Goal: Task Accomplishment & Management: Complete application form

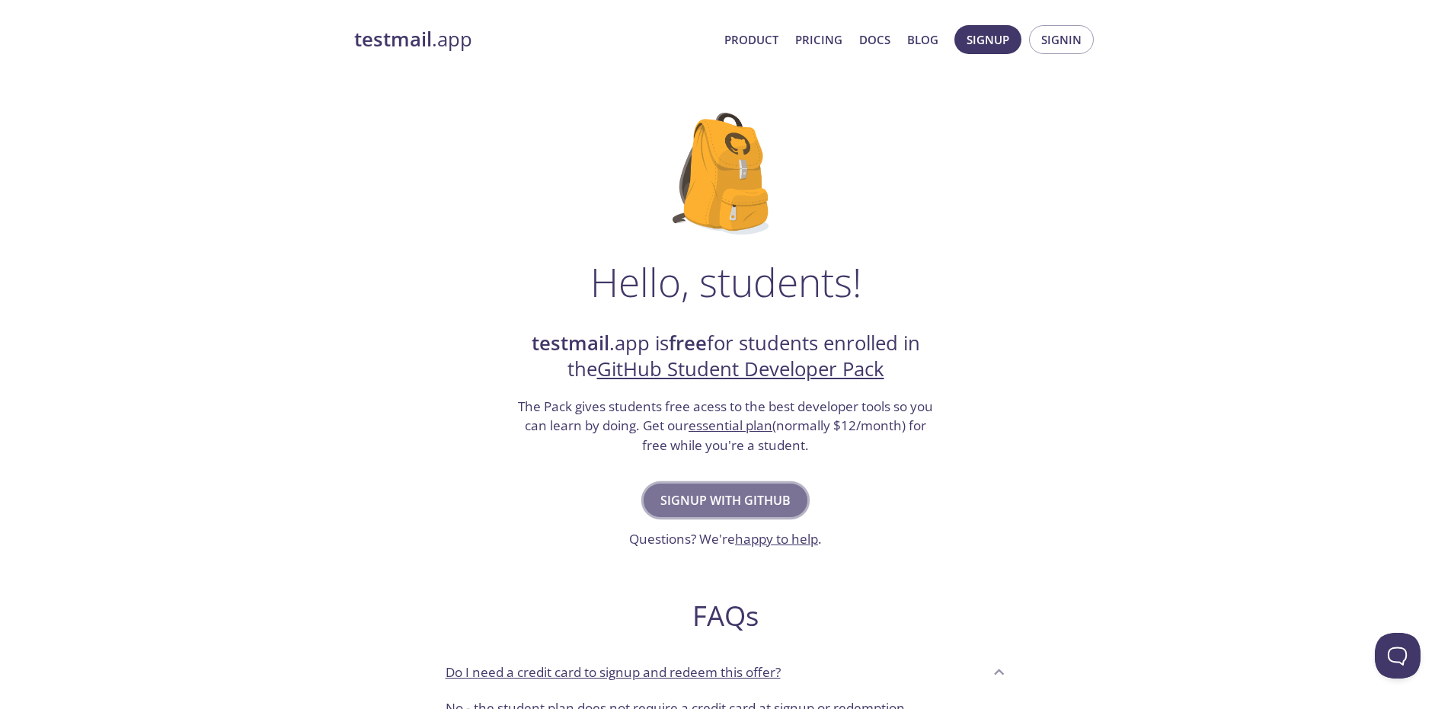
click at [752, 491] on span "Signup with GitHub" at bounding box center [725, 500] width 130 height 21
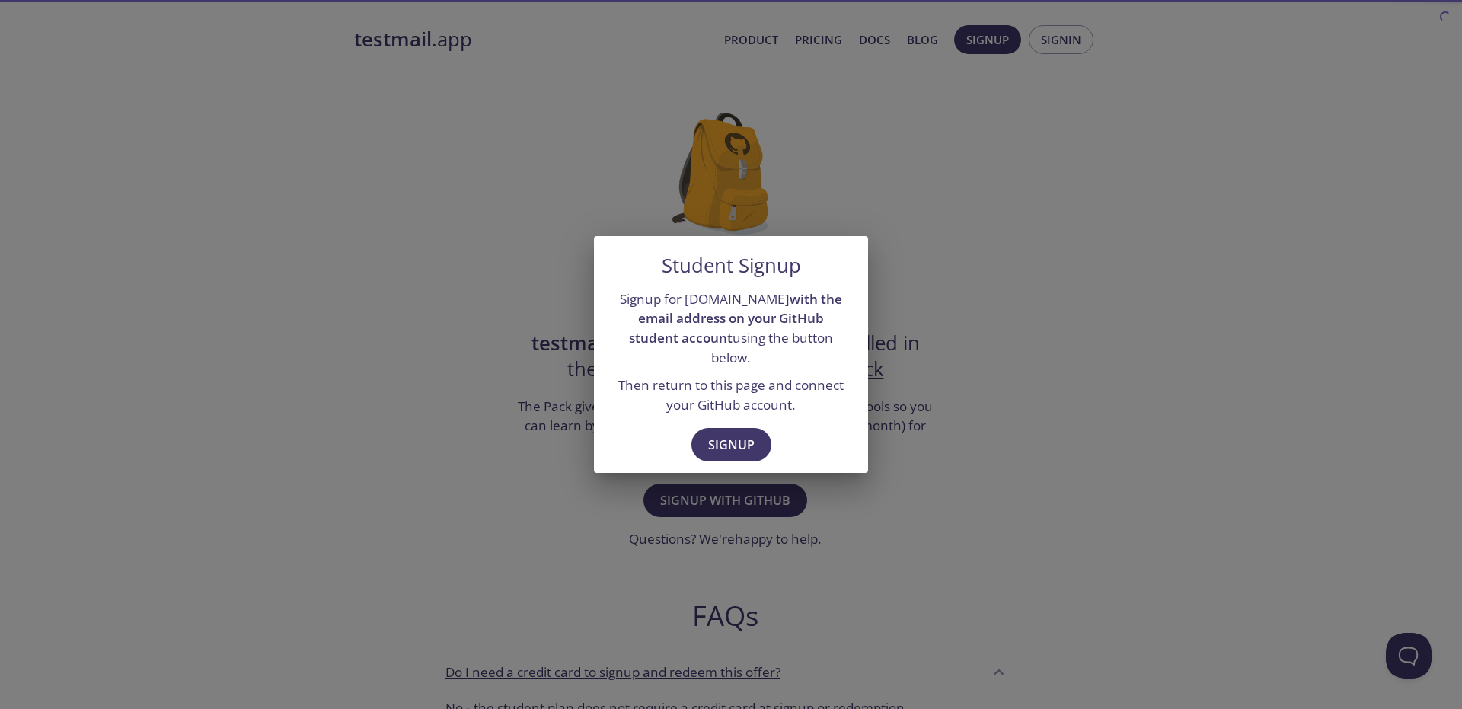
click at [728, 452] on div "Signup" at bounding box center [731, 446] width 274 height 53
click at [725, 442] on span "Signup" at bounding box center [731, 444] width 46 height 21
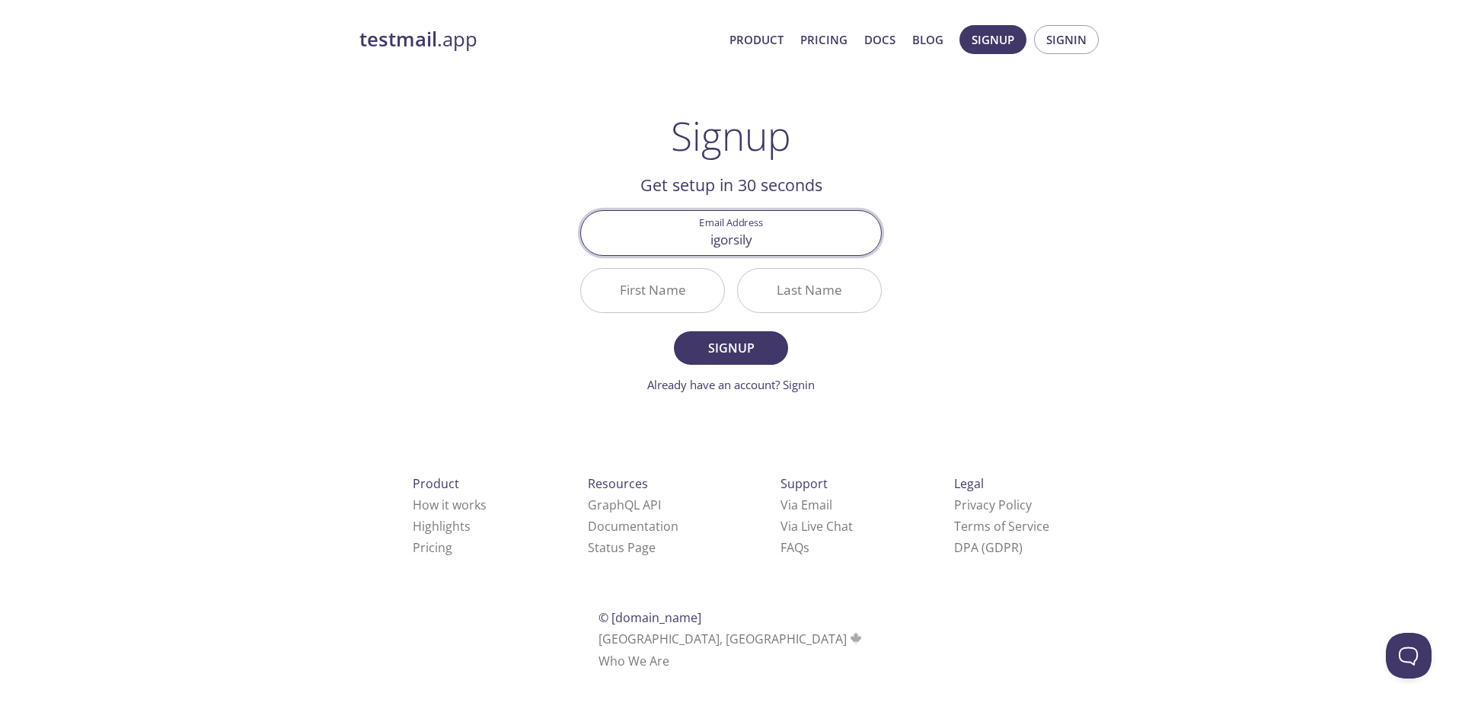
type input "igorsily"
type input "[PERSON_NAME]"
type input "Sily"
click at [674, 331] on button "Signup" at bounding box center [731, 348] width 114 height 34
click at [798, 257] on div "Invalid Email Address igorsily" at bounding box center [731, 232] width 314 height 57
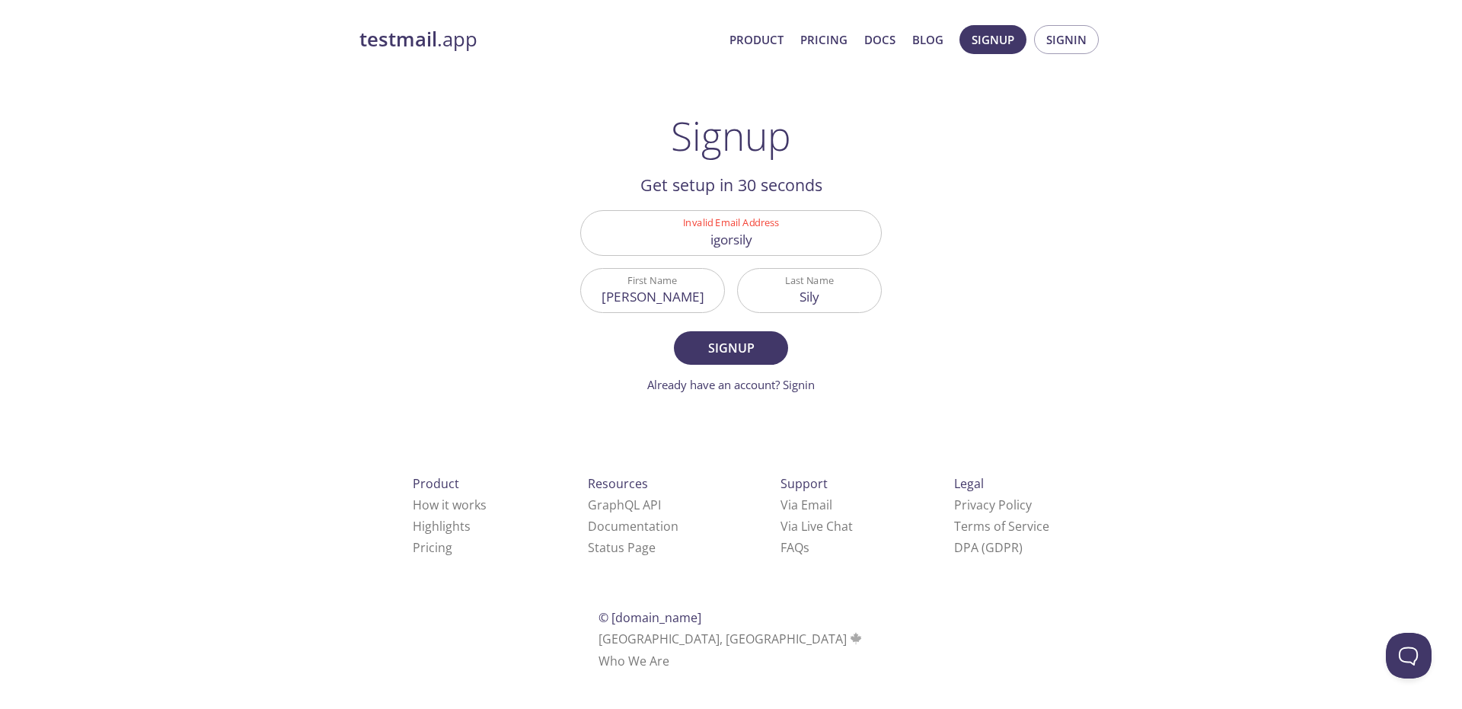
click at [796, 230] on input "igorsily" at bounding box center [731, 232] width 300 height 43
type input "[EMAIL_ADDRESS][DOMAIN_NAME]"
click at [674, 331] on button "Signup" at bounding box center [731, 348] width 114 height 34
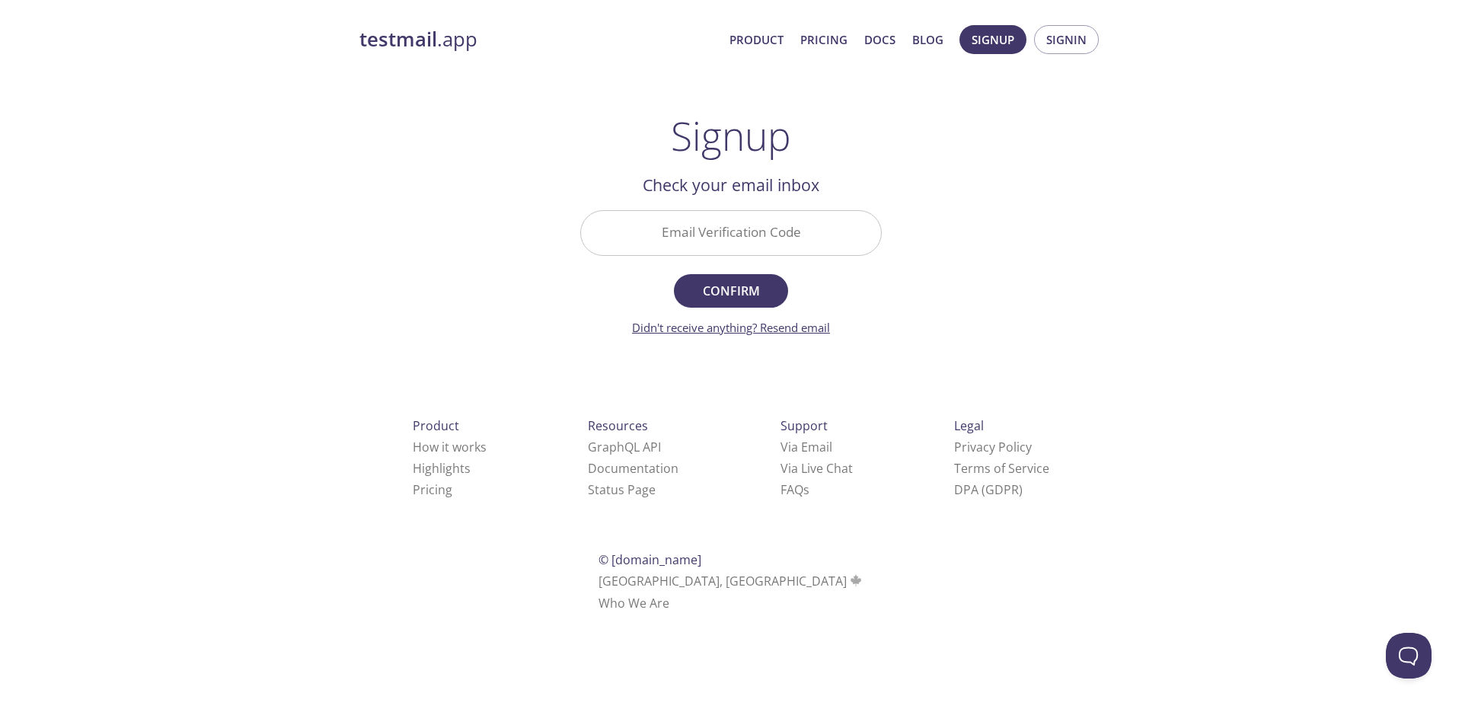
click at [793, 333] on link "Didn't receive anything? Resend email" at bounding box center [731, 327] width 198 height 15
click at [914, 275] on div "testmail .app Product Pricing Docs Blog Signup Signin Signup Get setup in 30 se…" at bounding box center [731, 335] width 780 height 641
click at [744, 328] on link "Email resent. Check again!" at bounding box center [731, 327] width 136 height 15
click at [424, 123] on div "testmail .app Product Pricing Docs Blog Signup Signin Signup Get setup in 30 se…" at bounding box center [731, 335] width 780 height 641
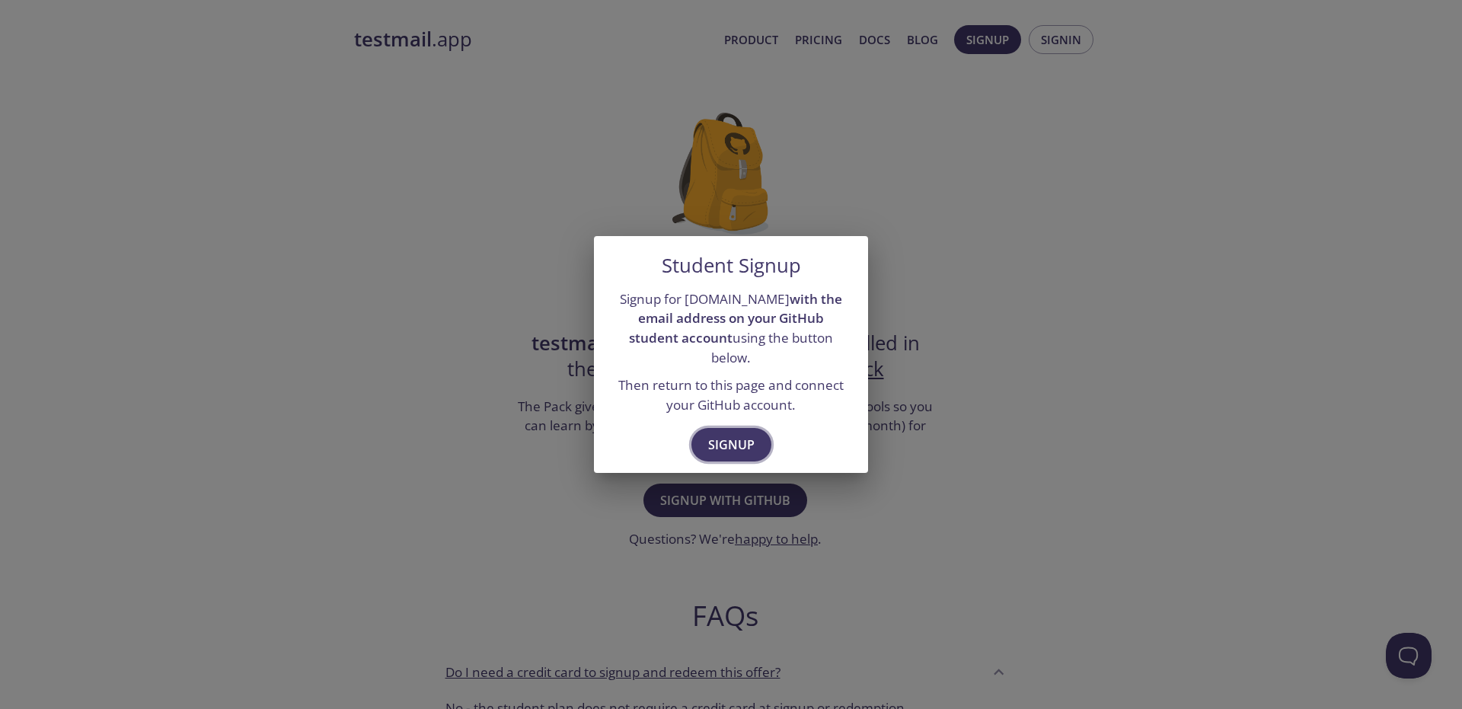
click at [741, 434] on span "Signup" at bounding box center [731, 444] width 46 height 21
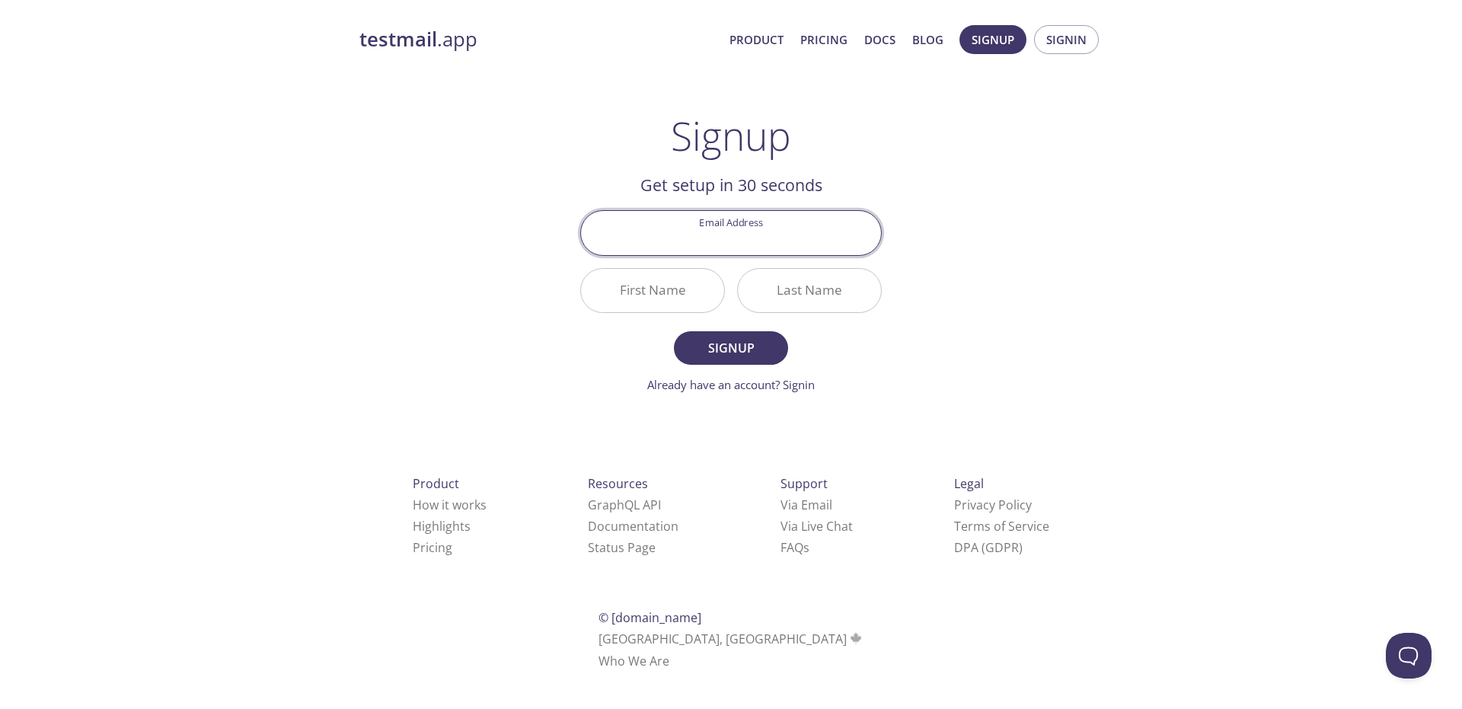
type input "[EMAIL_ADDRESS][DOMAIN_NAME]"
click at [701, 289] on body "testmail .app Product Pricing Docs Blog Signup Signin Signup Get setup in 30 se…" at bounding box center [731, 364] width 1462 height 699
click at [0, 690] on com-1password-button at bounding box center [0, 690] width 0 height 0
type input "O"
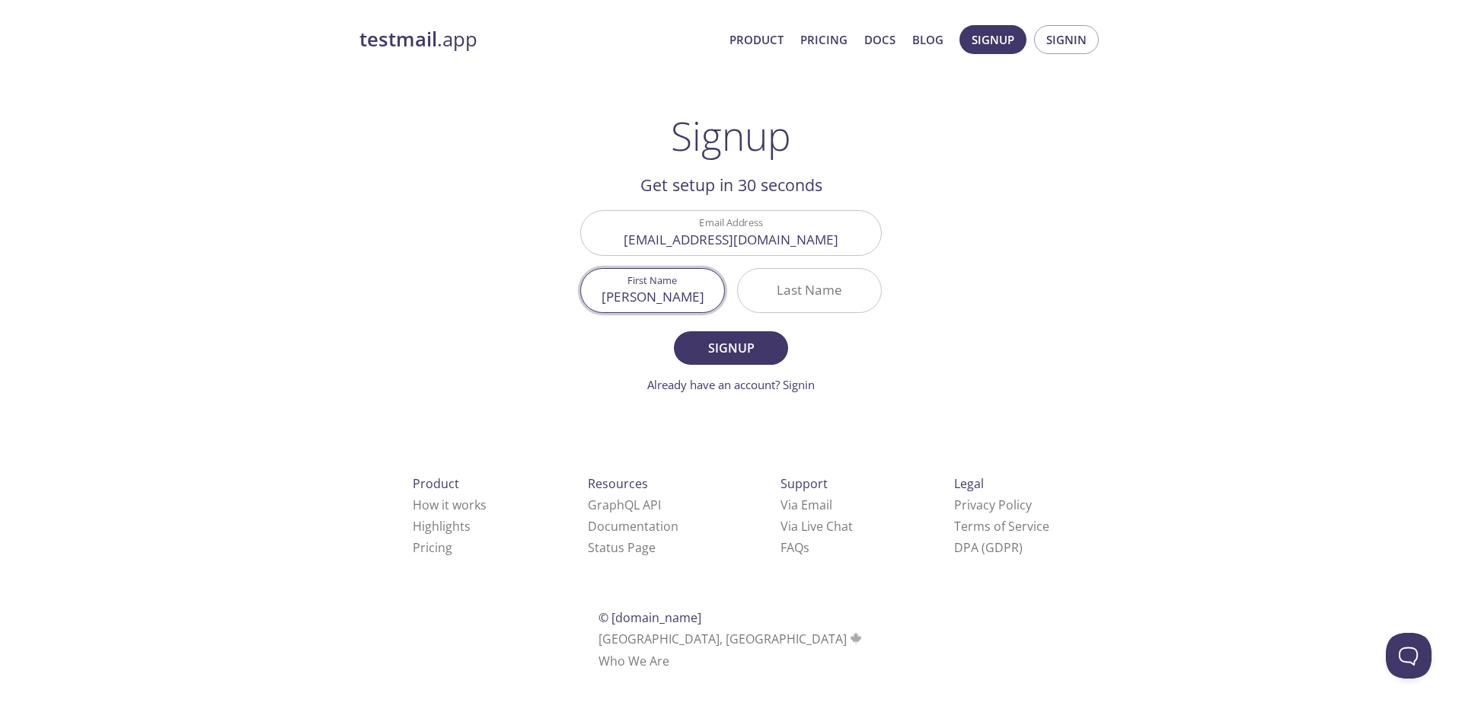
type input "[PERSON_NAME]"
type input "Sily"
click at [674, 331] on button "Signup" at bounding box center [731, 348] width 114 height 34
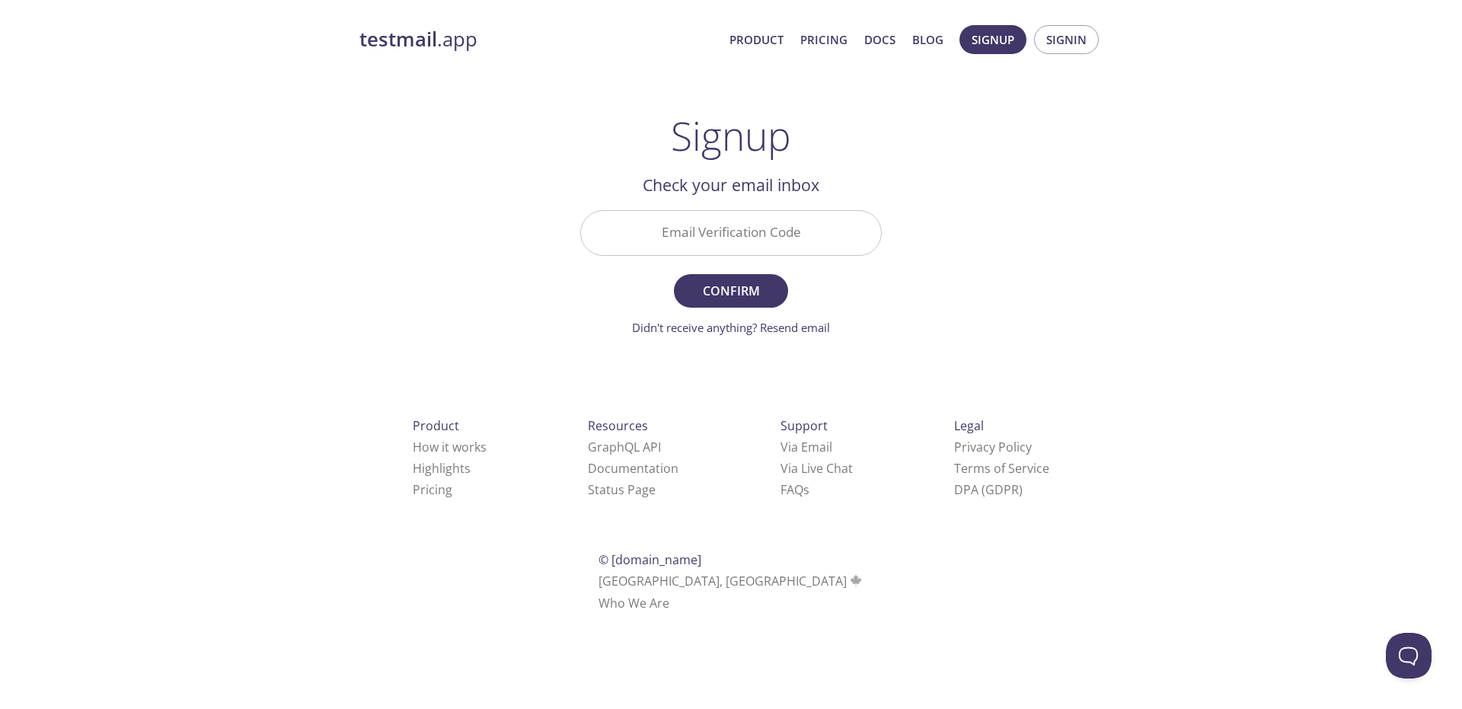
click at [704, 209] on div "Email Verification Code" at bounding box center [731, 232] width 314 height 57
click at [732, 247] on input "Email Verification Code" at bounding box center [731, 232] width 300 height 43
paste input "9LLFAD3"
type input "9LLFAD3"
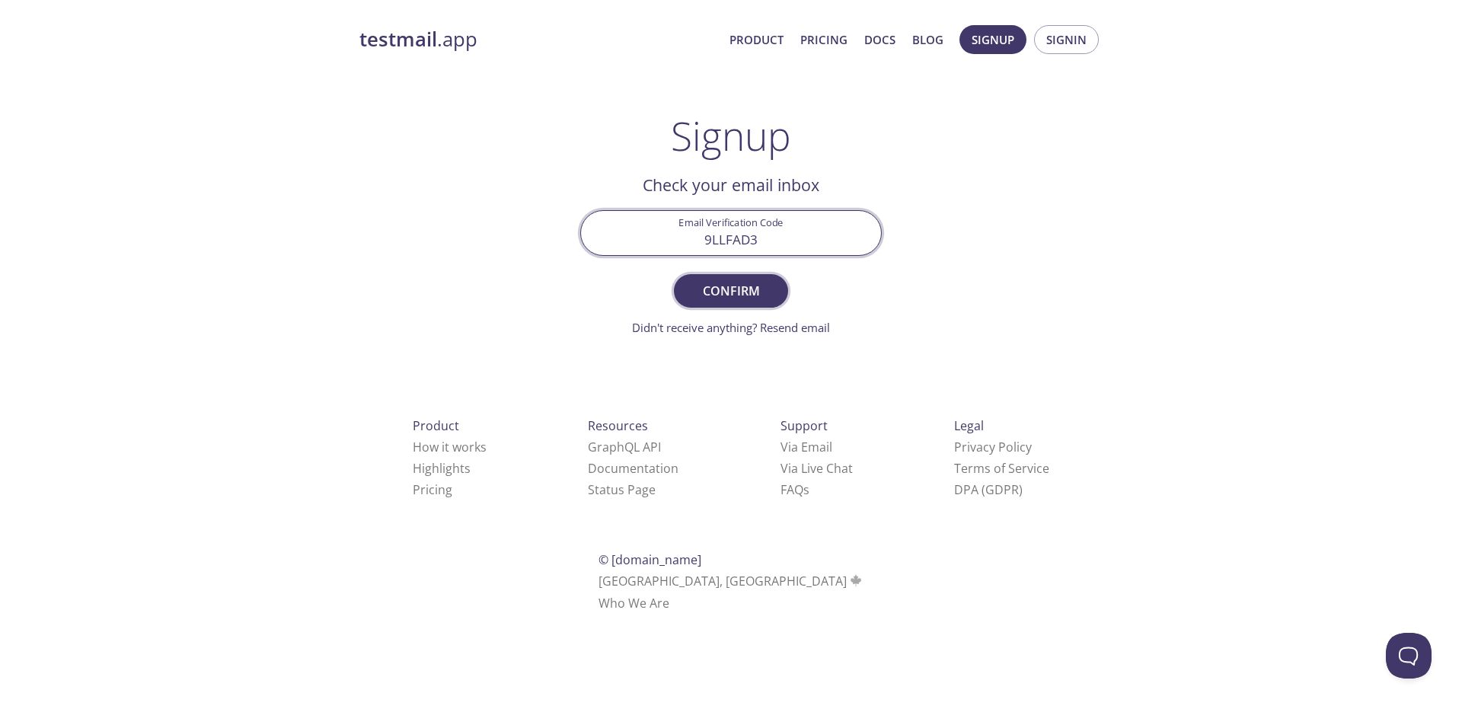
click at [732, 300] on span "Confirm" at bounding box center [731, 290] width 81 height 21
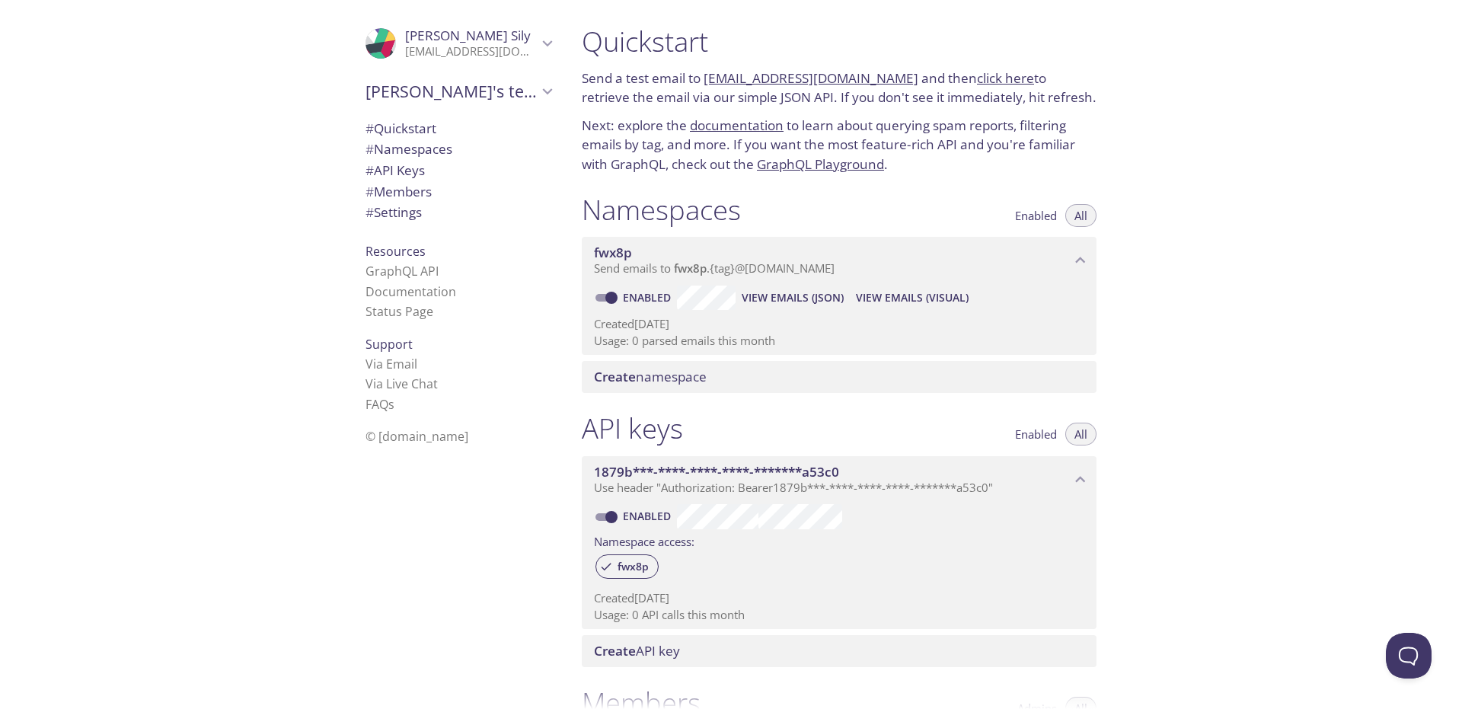
click at [406, 131] on span "# Quickstart" at bounding box center [401, 129] width 71 height 18
click at [465, 162] on span "# API Keys" at bounding box center [459, 171] width 186 height 20
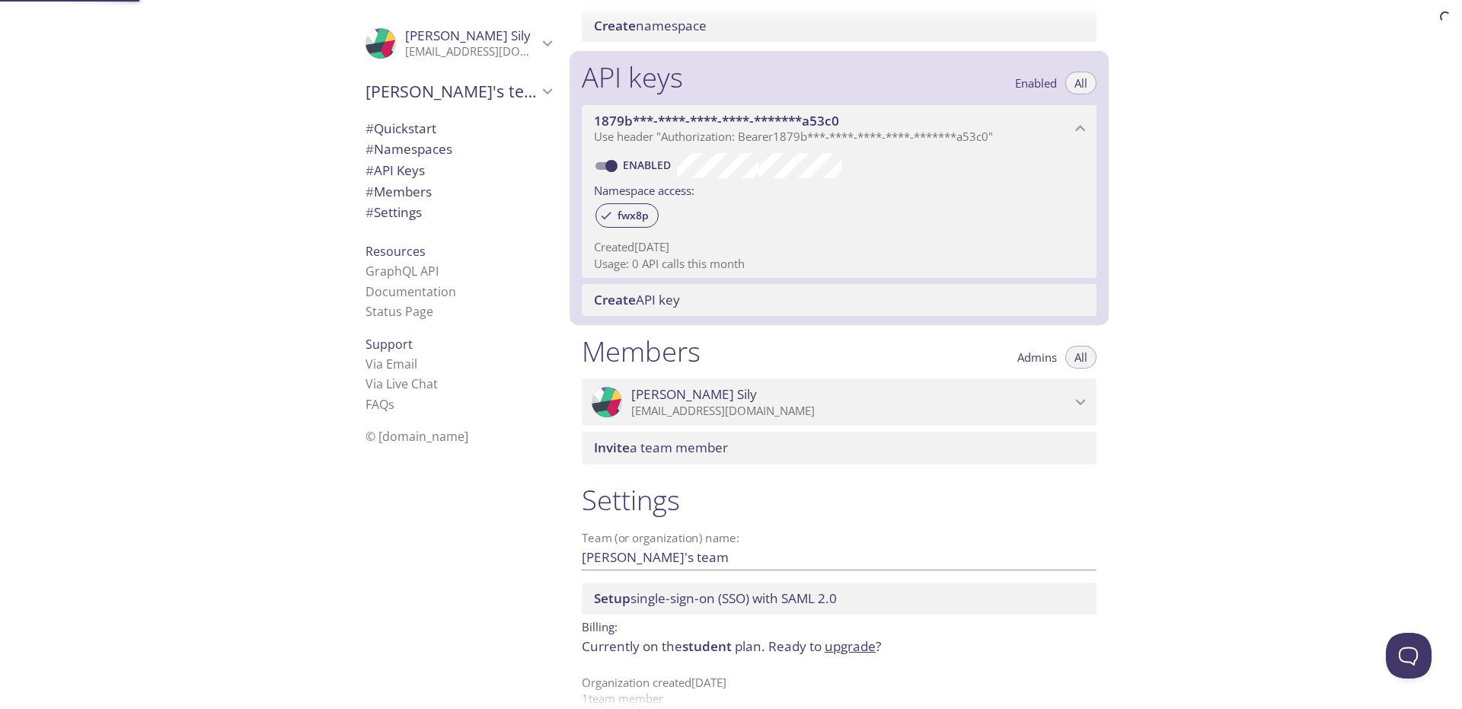
scroll to position [374, 0]
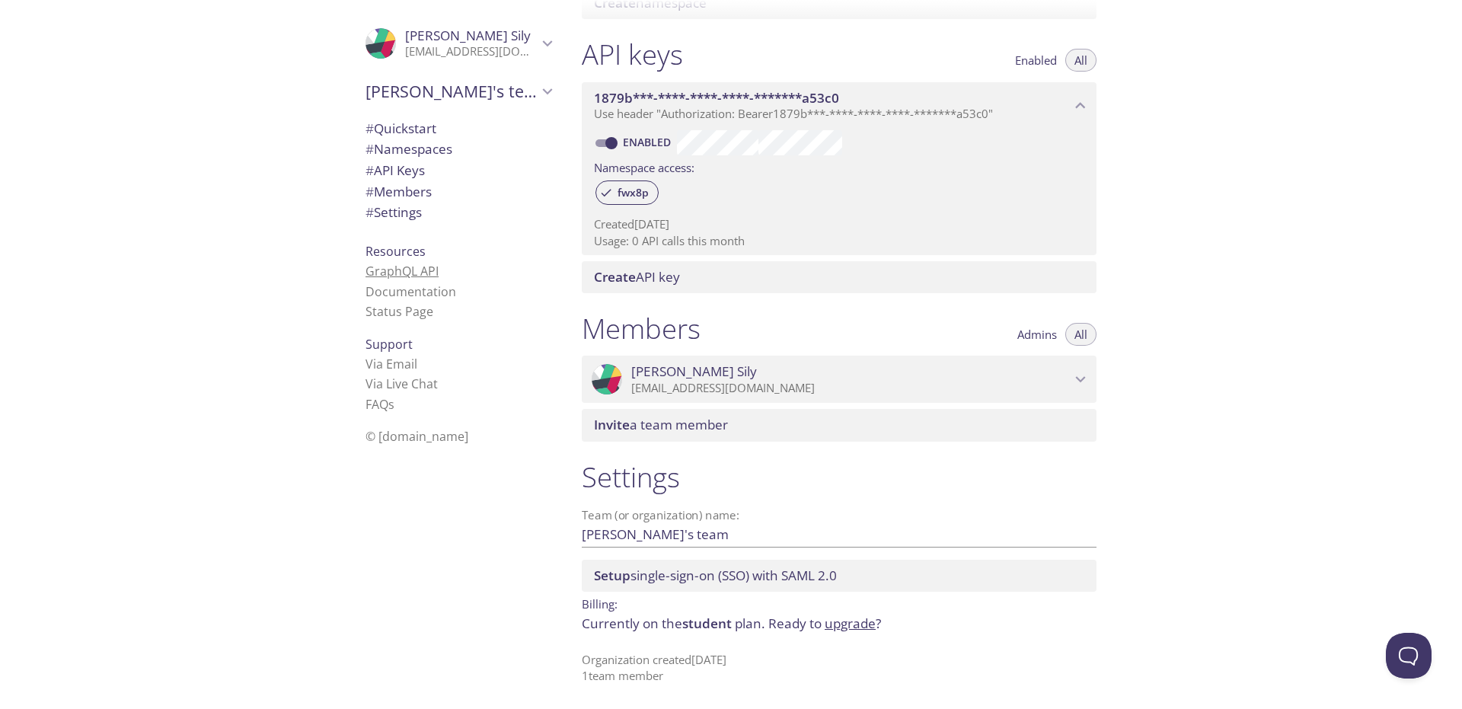
click at [394, 264] on link "GraphQL API" at bounding box center [402, 271] width 73 height 17
